Goal: Find specific page/section: Find specific page/section

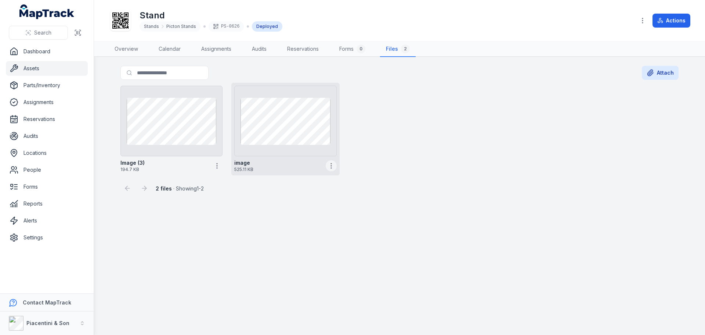
click at [334, 164] on icon "button" at bounding box center [331, 165] width 7 height 7
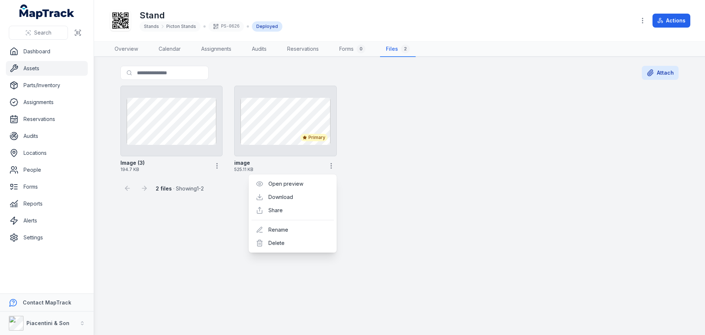
click at [394, 163] on div "Image (3) 194.7 KB Primary image 525.11 KB" at bounding box center [400, 129] width 564 height 93
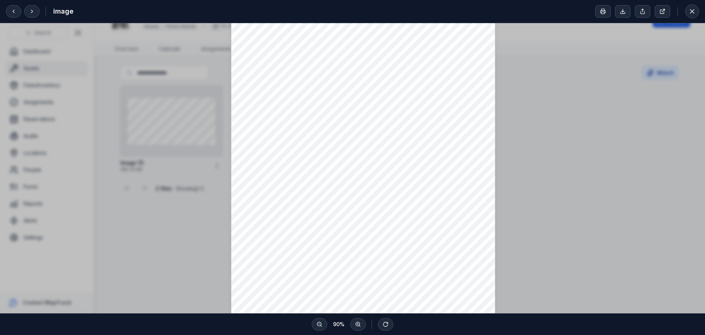
scroll to position [40, 0]
click at [690, 11] on icon at bounding box center [692, 11] width 7 height 7
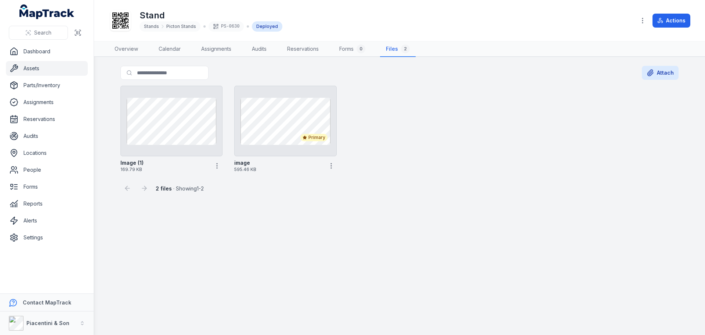
click at [339, 223] on main "Search for files Attach Image (1) 169.79 KB Primary image 595.46 KB 2 files · S…" at bounding box center [399, 196] width 611 height 278
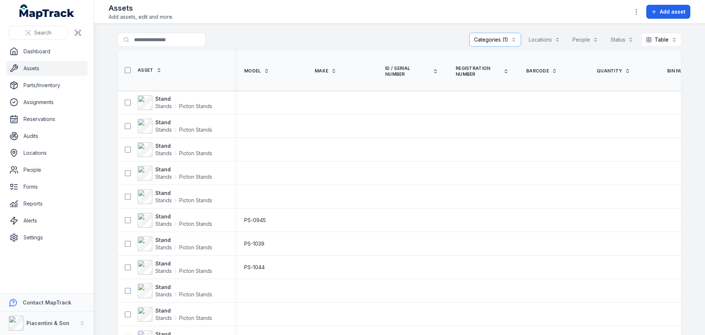
click at [70, 277] on nav "Dashboard Assets Parts/Inventory Assignments Reservations Audits Locations Peop…" at bounding box center [47, 168] width 94 height 249
click at [156, 195] on strong "Stand" at bounding box center [183, 192] width 57 height 7
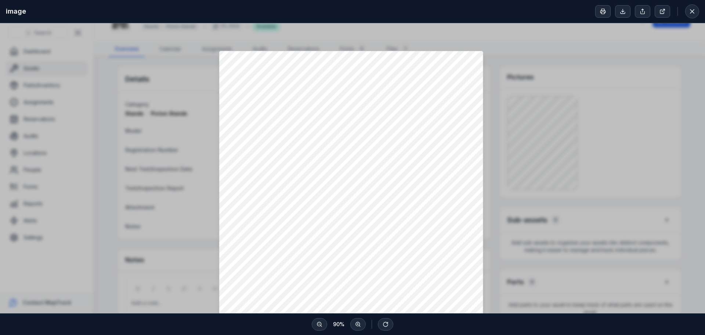
scroll to position [114, 0]
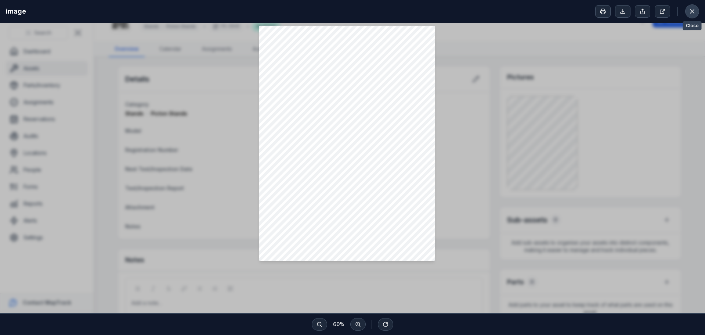
click at [693, 5] on button at bounding box center [692, 11] width 14 height 14
